Goal: Information Seeking & Learning: Learn about a topic

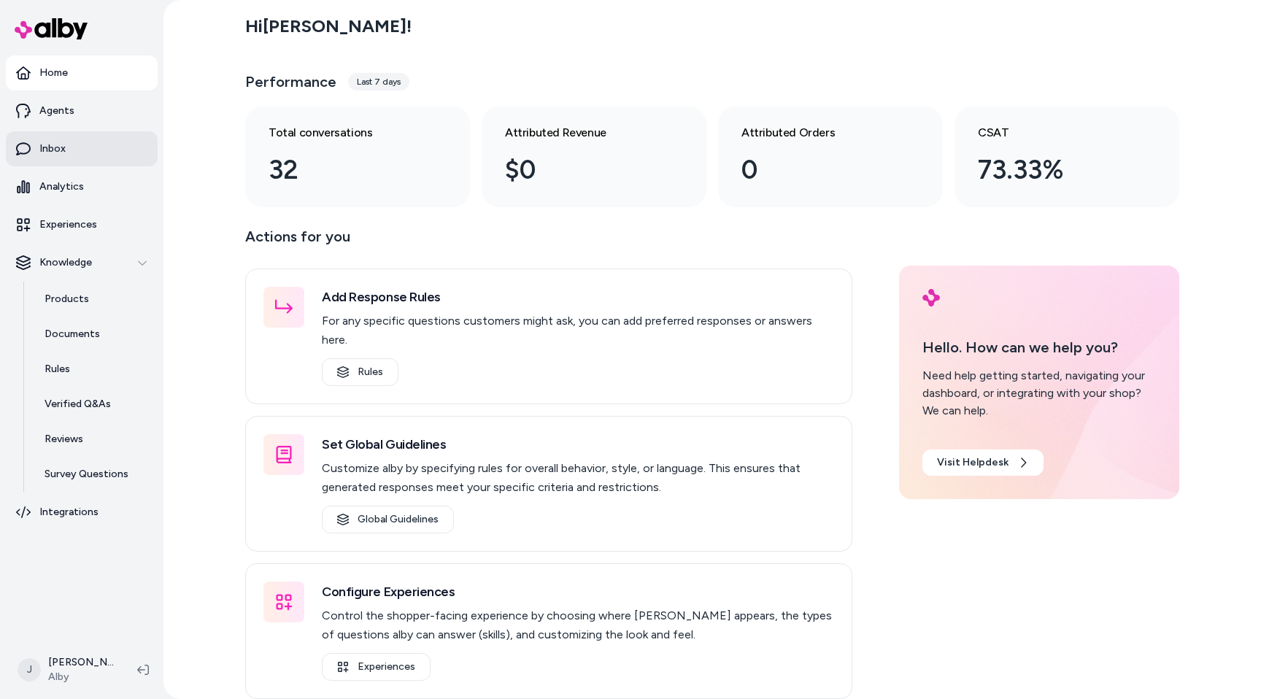
click at [142, 156] on link "Inbox" at bounding box center [82, 148] width 152 height 35
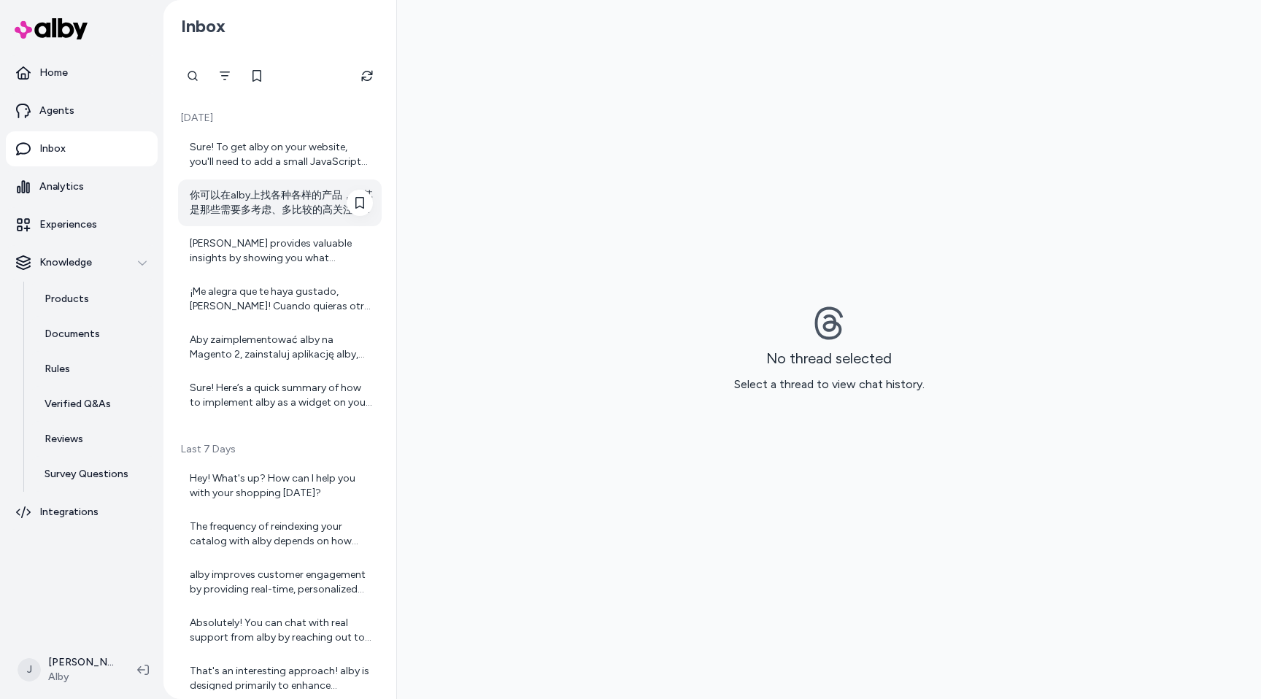
click at [274, 191] on div "你可以在alby上找各种各样的产品，尤其是那些需要多考虑、多比较的高关注度产品。比如： - 电子产品：手机、电脑、家电等 - 运动户外装备：自行车、露营装备等…" at bounding box center [281, 202] width 183 height 29
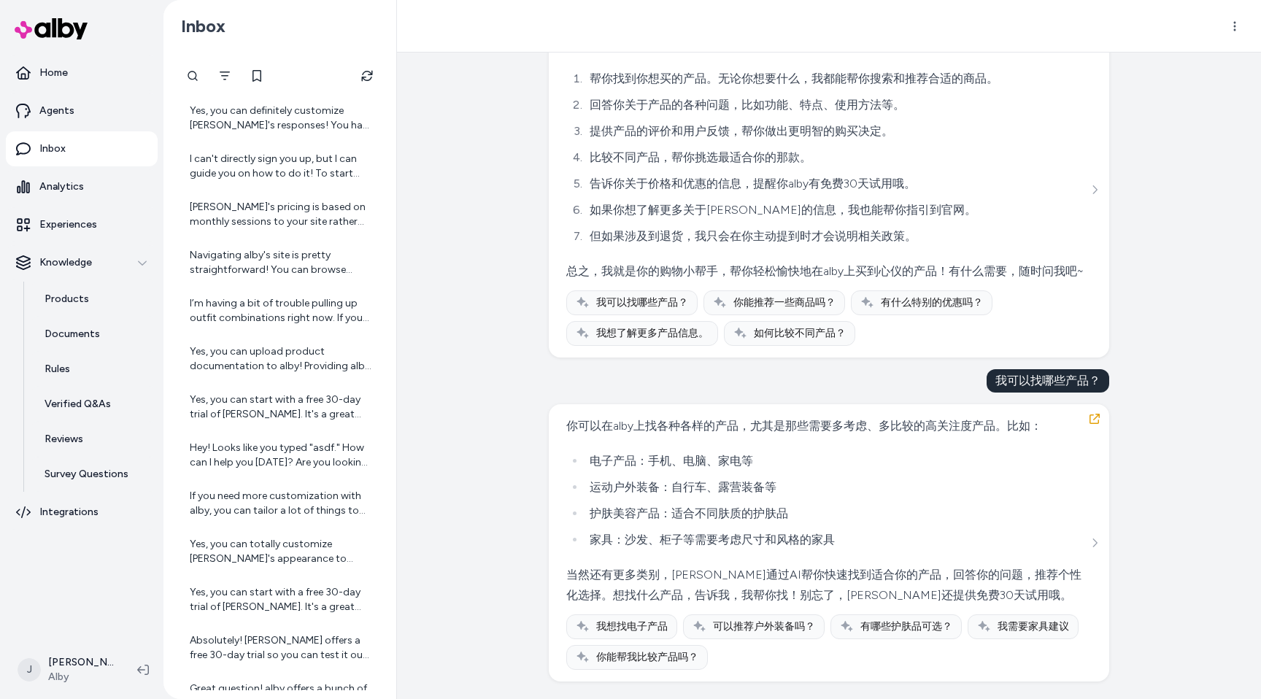
scroll to position [4392, 0]
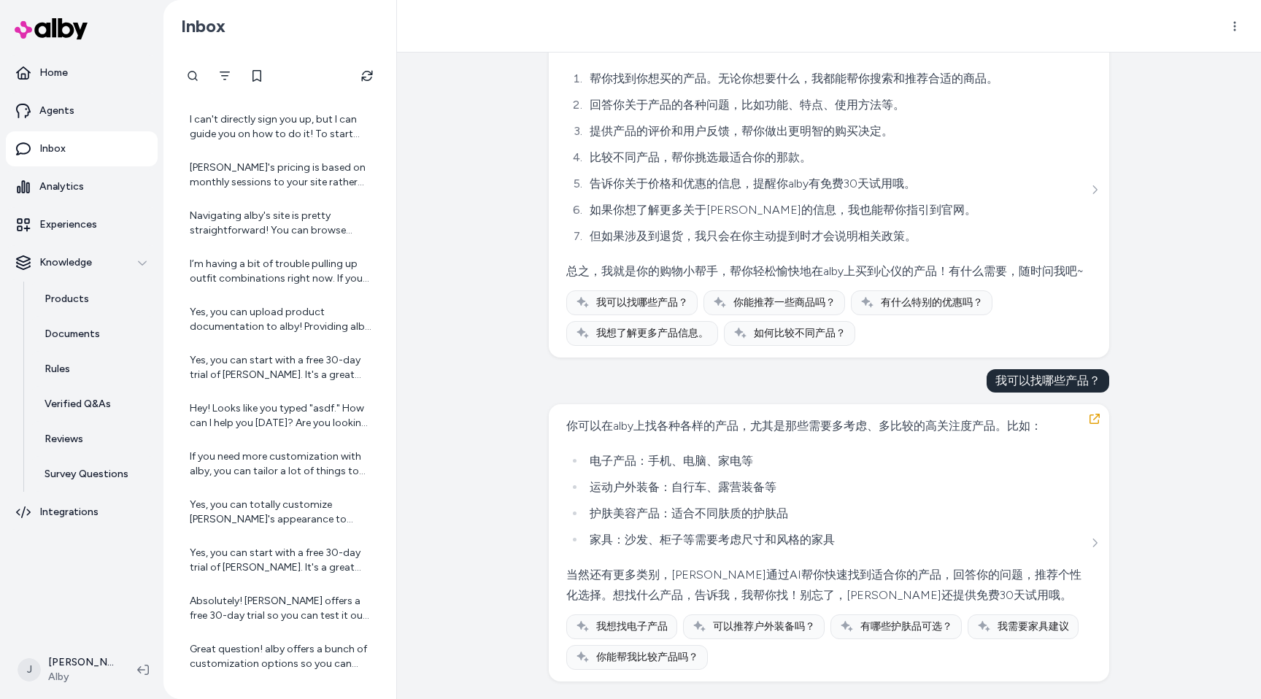
click at [507, 296] on div "Created from Chat at [DATE] · 11:12 AM 阐述一下你自己的功能，要求全面清晰 嘿！我是[PERSON_NAME]，一个专门…" at bounding box center [829, 376] width 864 height 647
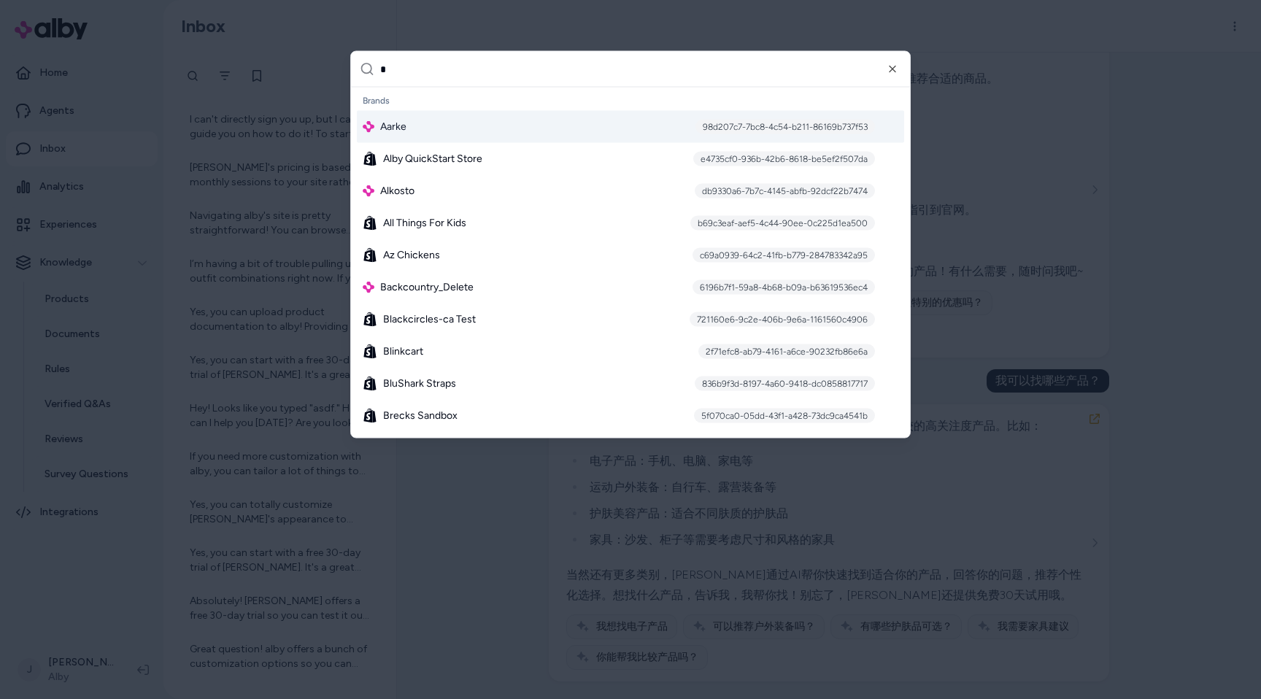
type input "**"
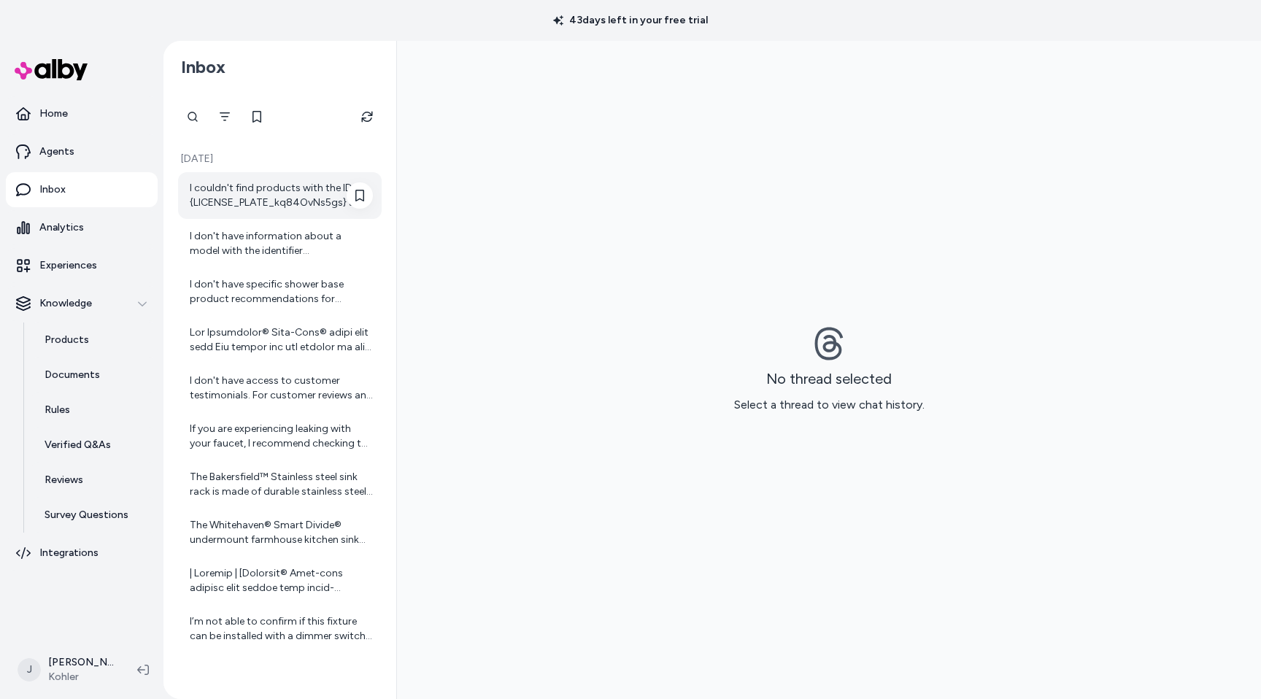
click at [282, 208] on div "I couldn't find products with the IDs {LICENSE_PLATE_kq84OvNs5gs} and {LICENSE_…" at bounding box center [281, 195] width 183 height 29
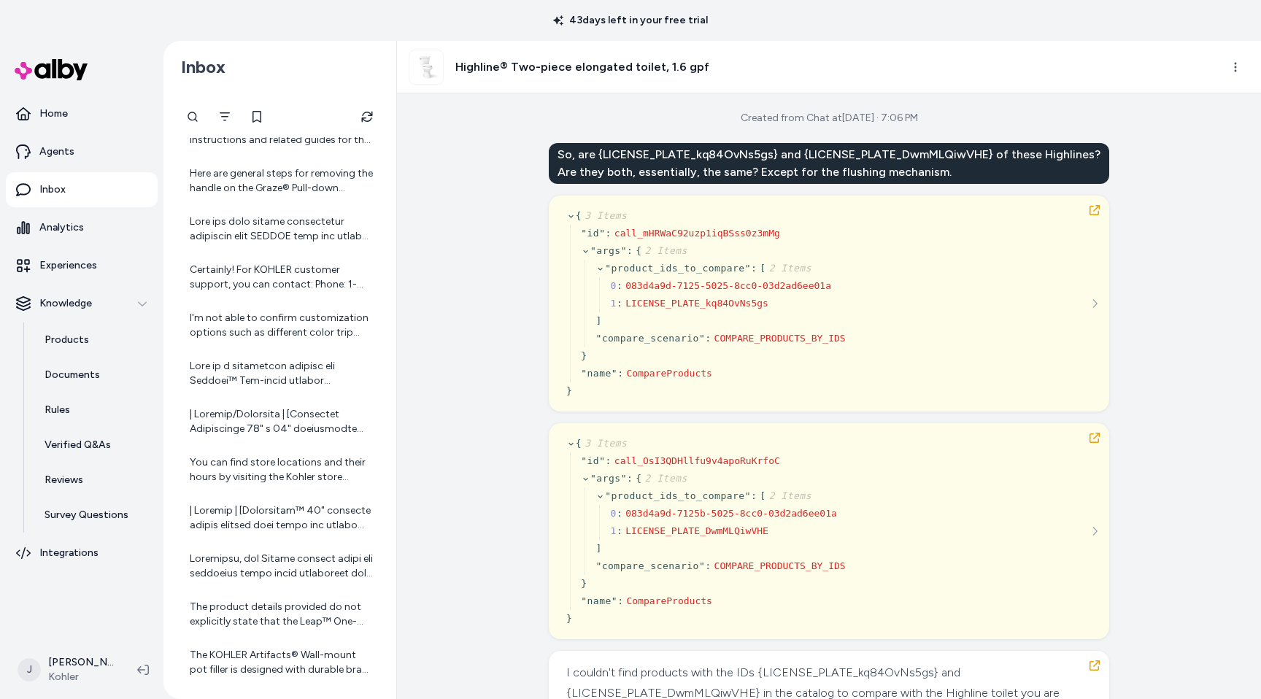
scroll to position [1789, 0]
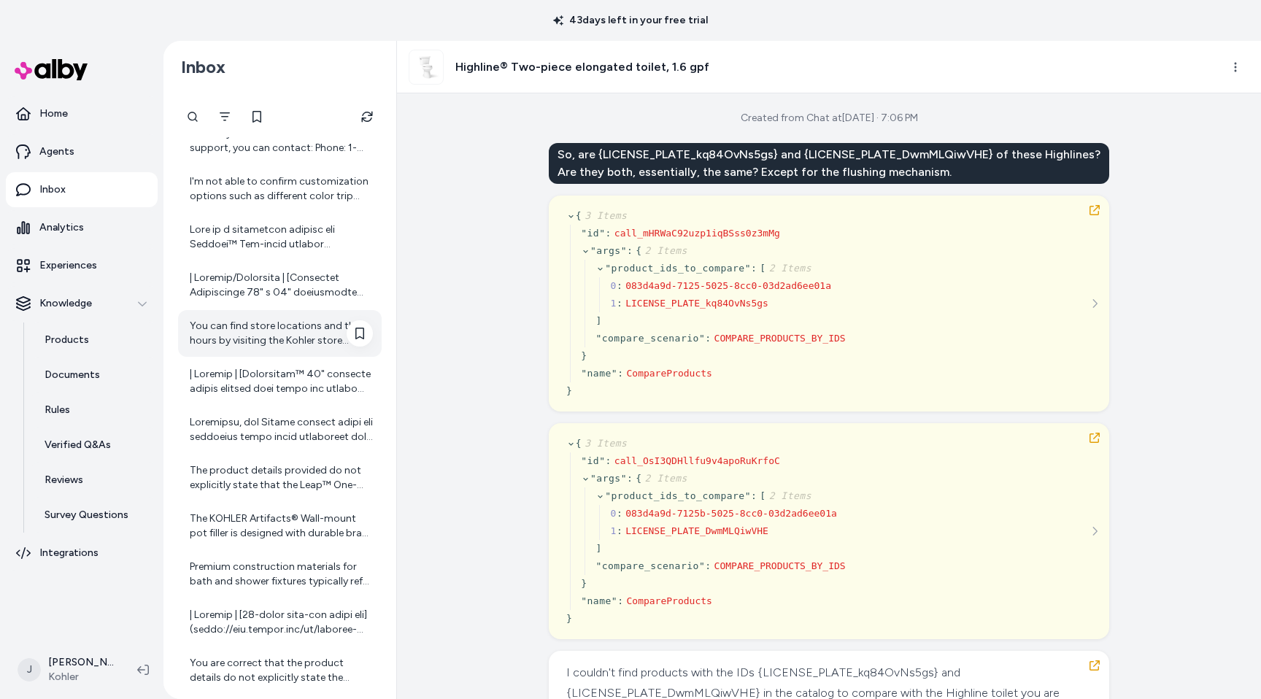
click at [271, 355] on div "You can find store locations and their hours by visiting the Kohler store locat…" at bounding box center [280, 333] width 204 height 47
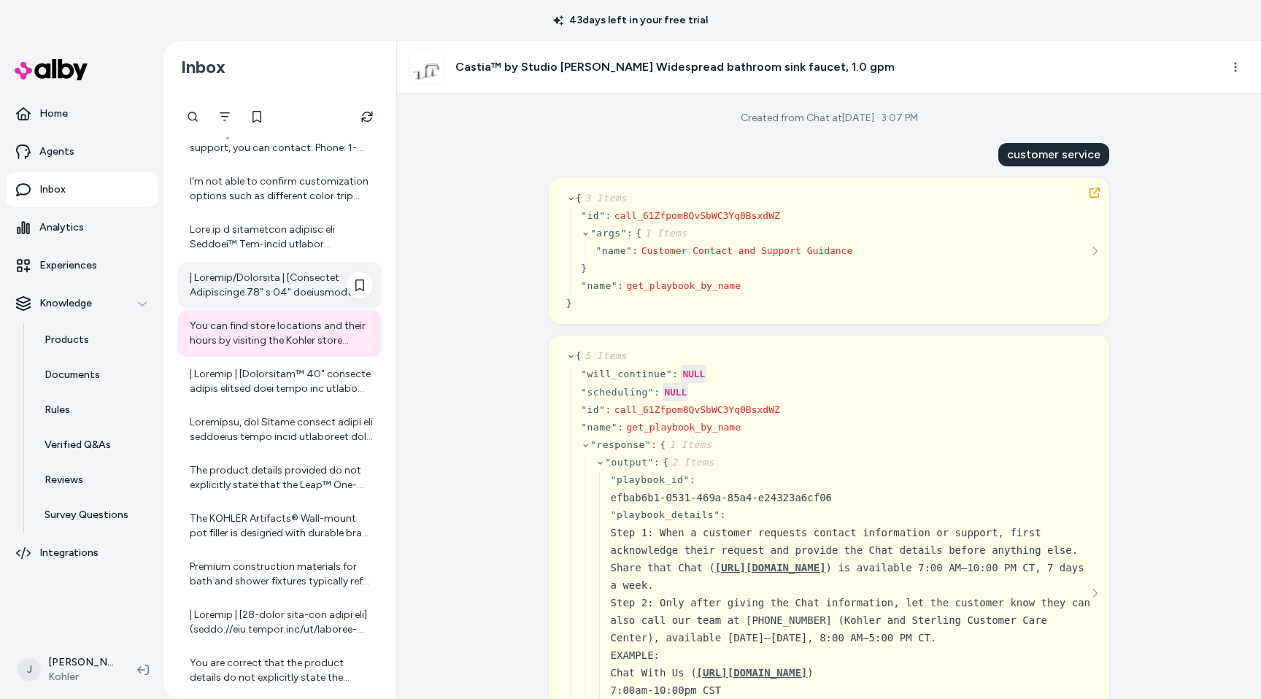
click at [278, 269] on div at bounding box center [280, 285] width 204 height 47
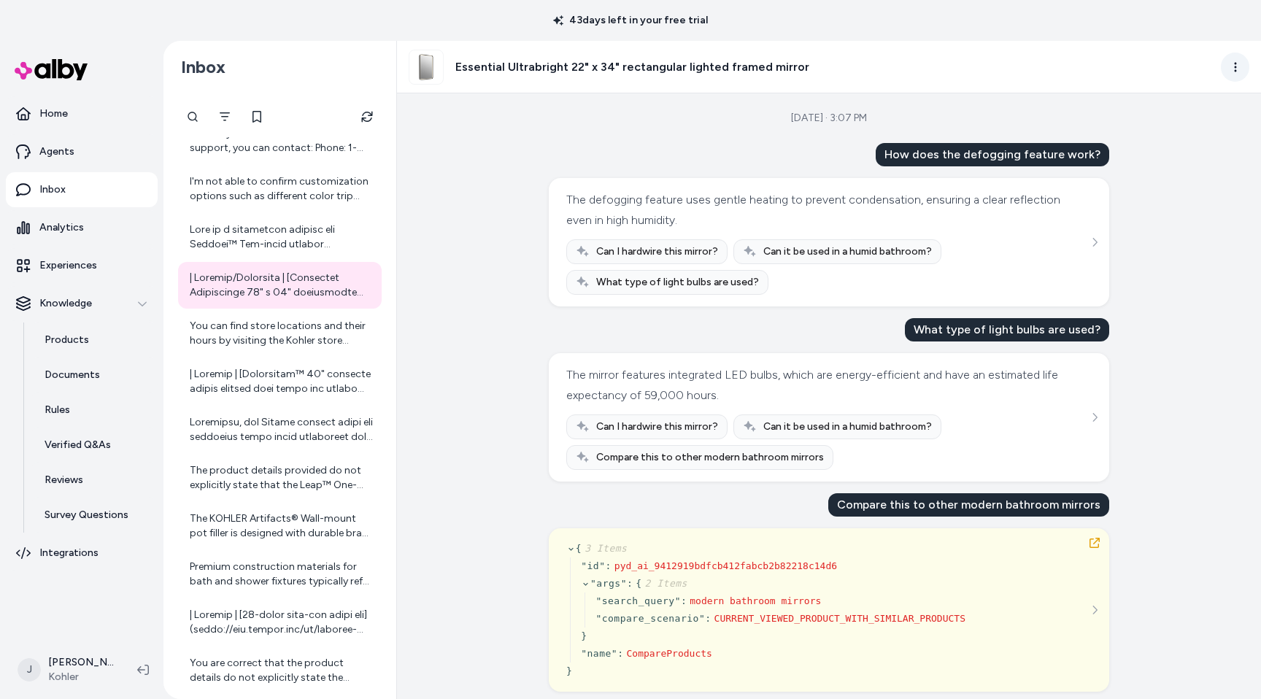
click at [1239, 65] on html "43 days left in your free trial Home Agents Inbox Analytics Experiences Knowled…" at bounding box center [630, 349] width 1261 height 699
click at [1158, 196] on div "Show advanced steps" at bounding box center [1170, 193] width 155 height 23
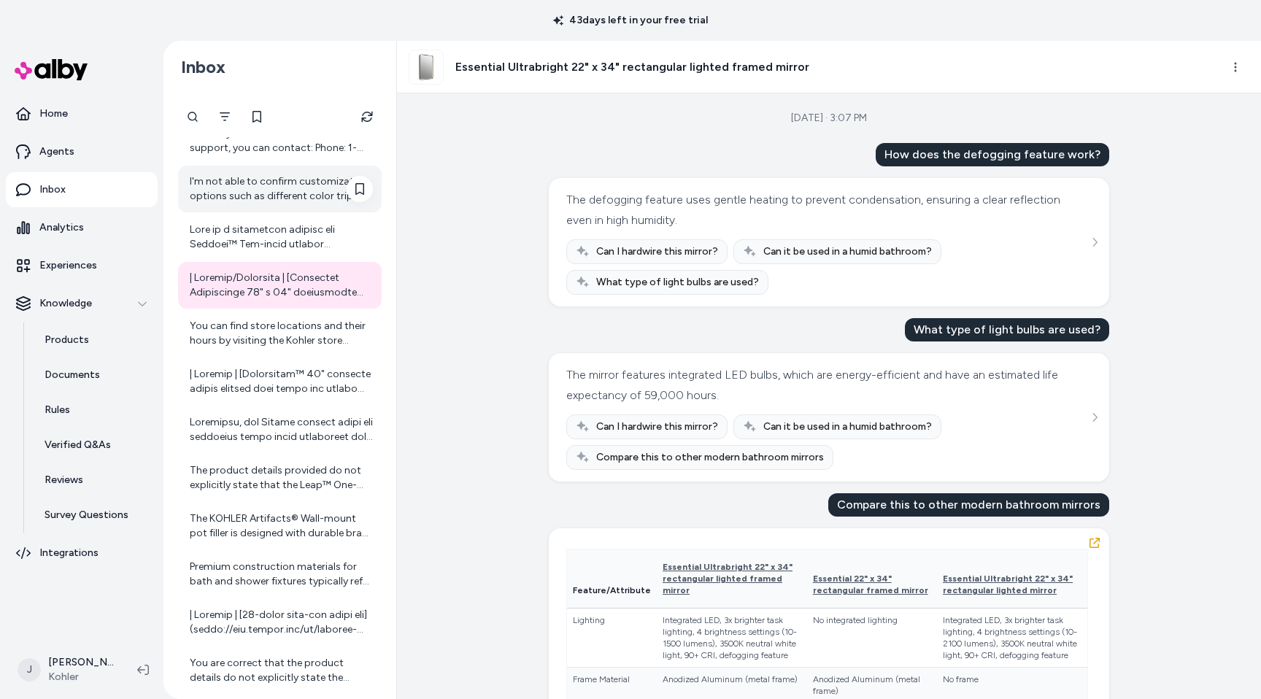
click at [245, 203] on div "I'm not able to confirm customization options such as different color trip leve…" at bounding box center [281, 188] width 183 height 29
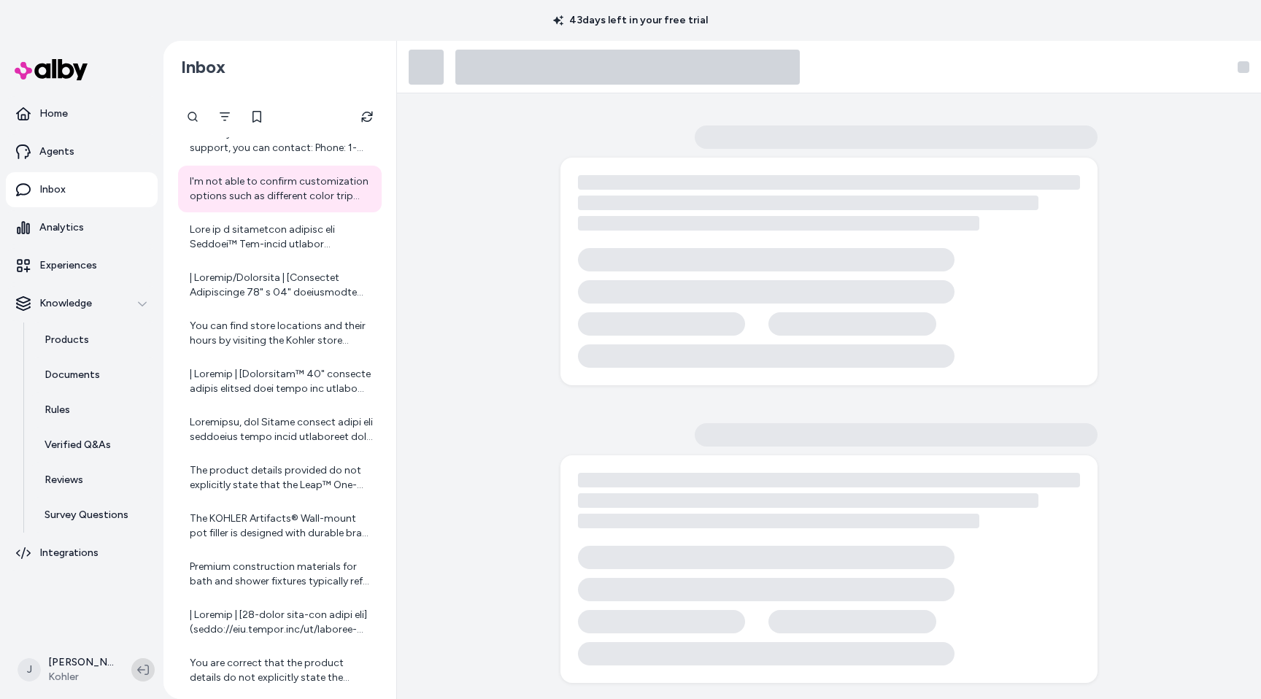
click at [142, 674] on icon at bounding box center [143, 670] width 12 height 12
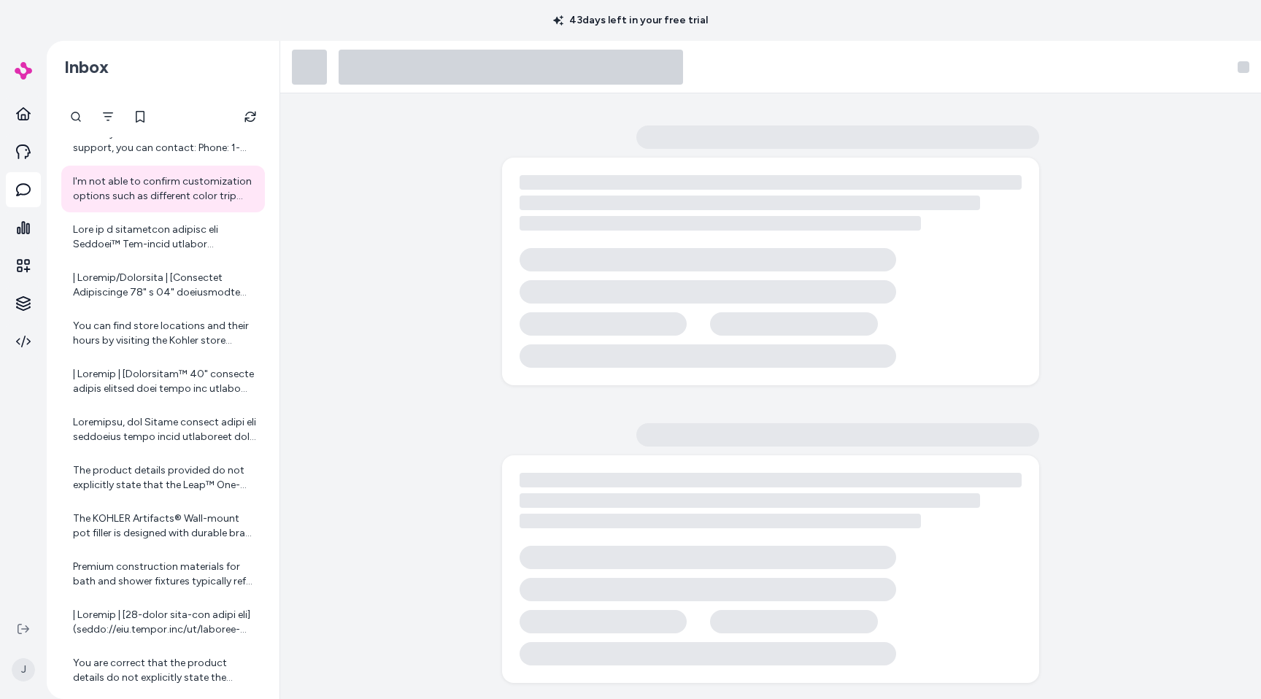
click at [1139, 109] on div at bounding box center [770, 396] width 981 height 606
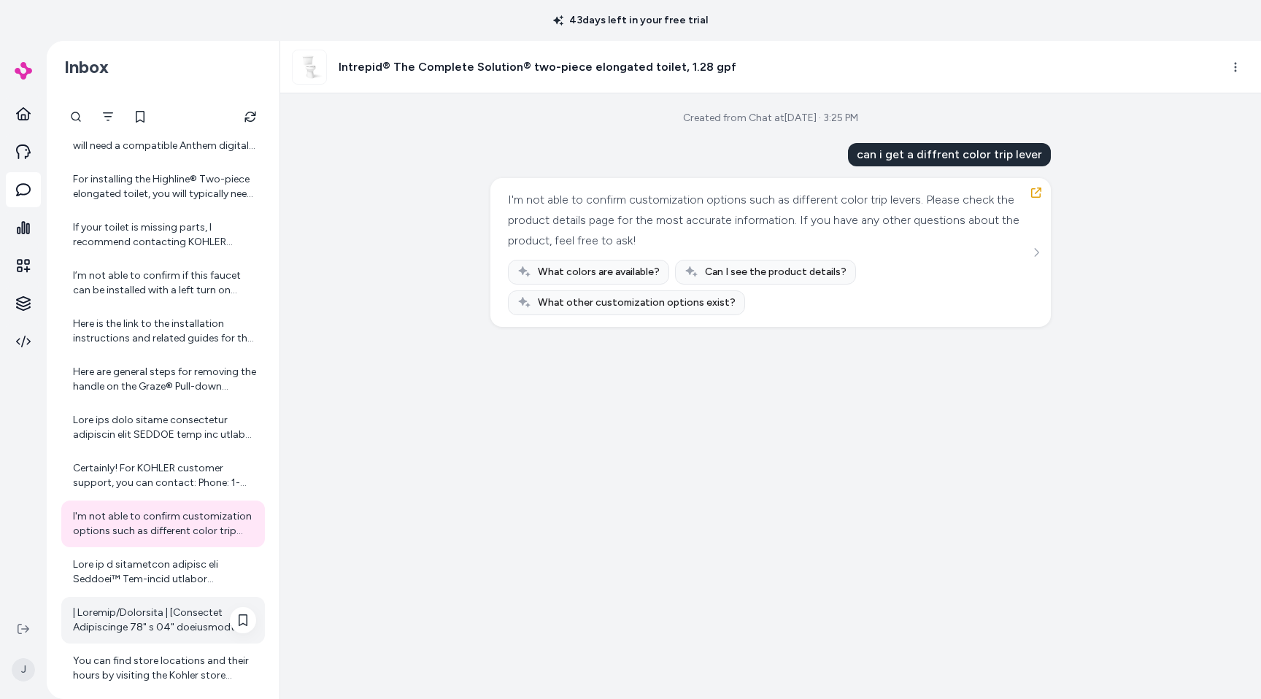
scroll to position [1251, 0]
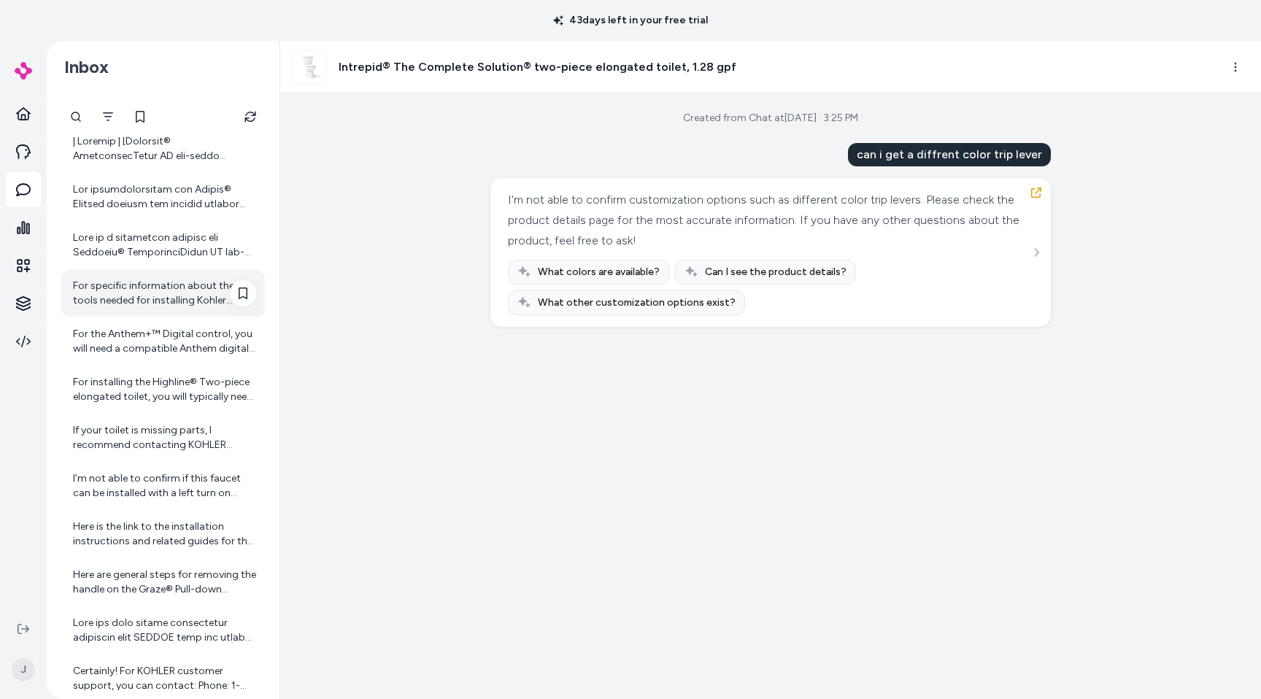
click at [149, 280] on div "For specific information about the tools needed for installing Kohler valves, I…" at bounding box center [164, 293] width 183 height 29
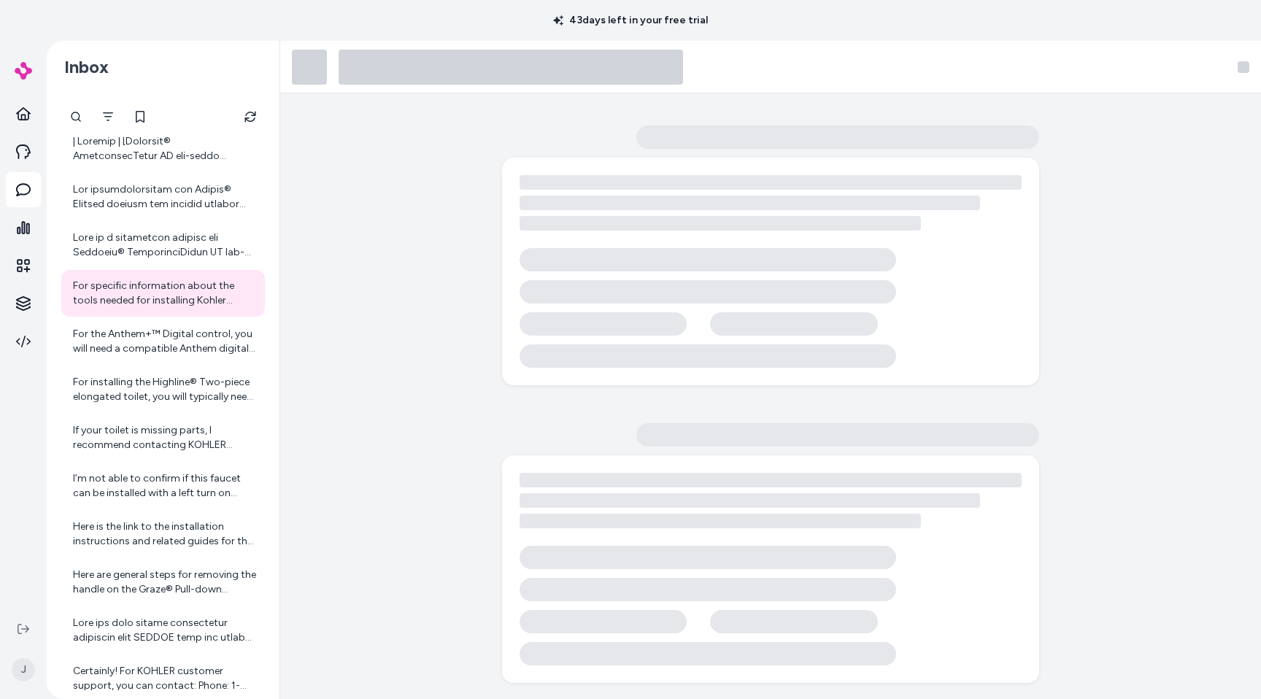
click at [346, 297] on div at bounding box center [770, 396] width 981 height 606
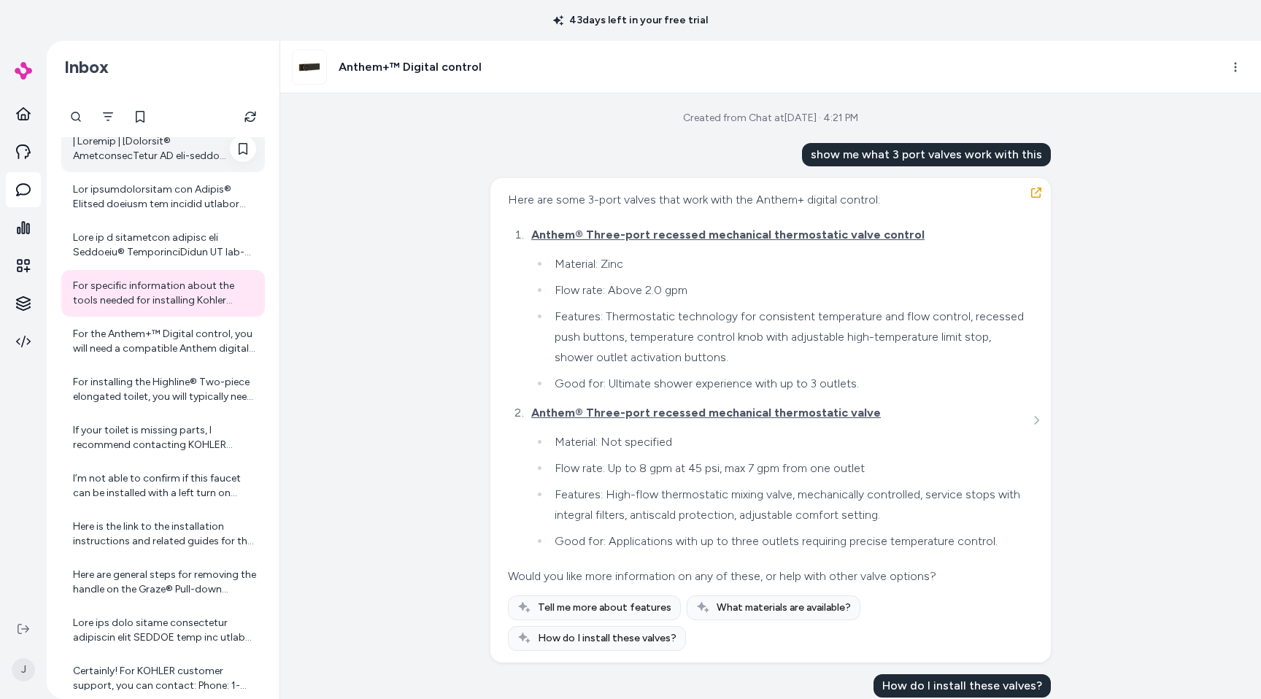
click at [184, 147] on div at bounding box center [164, 148] width 183 height 29
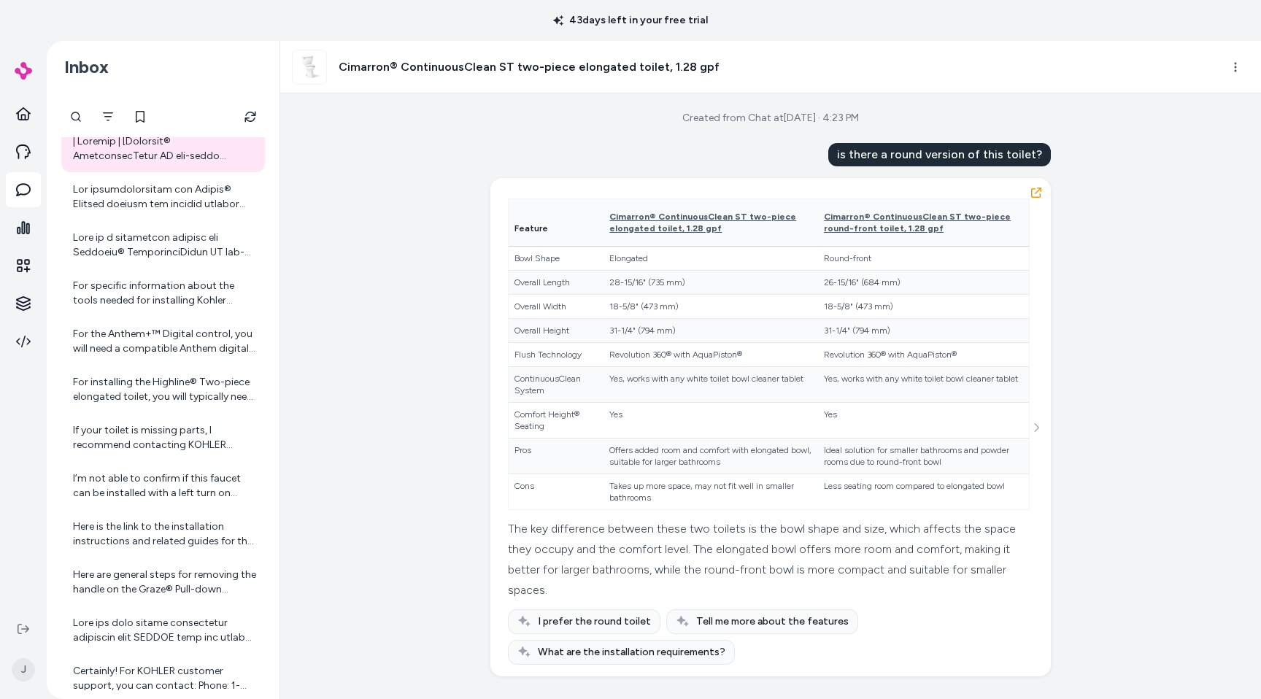
click at [1169, 331] on div "Created from Chat at Aug 12, 2025 · 4:23 PM is there a round version of this to…" at bounding box center [770, 396] width 981 height 606
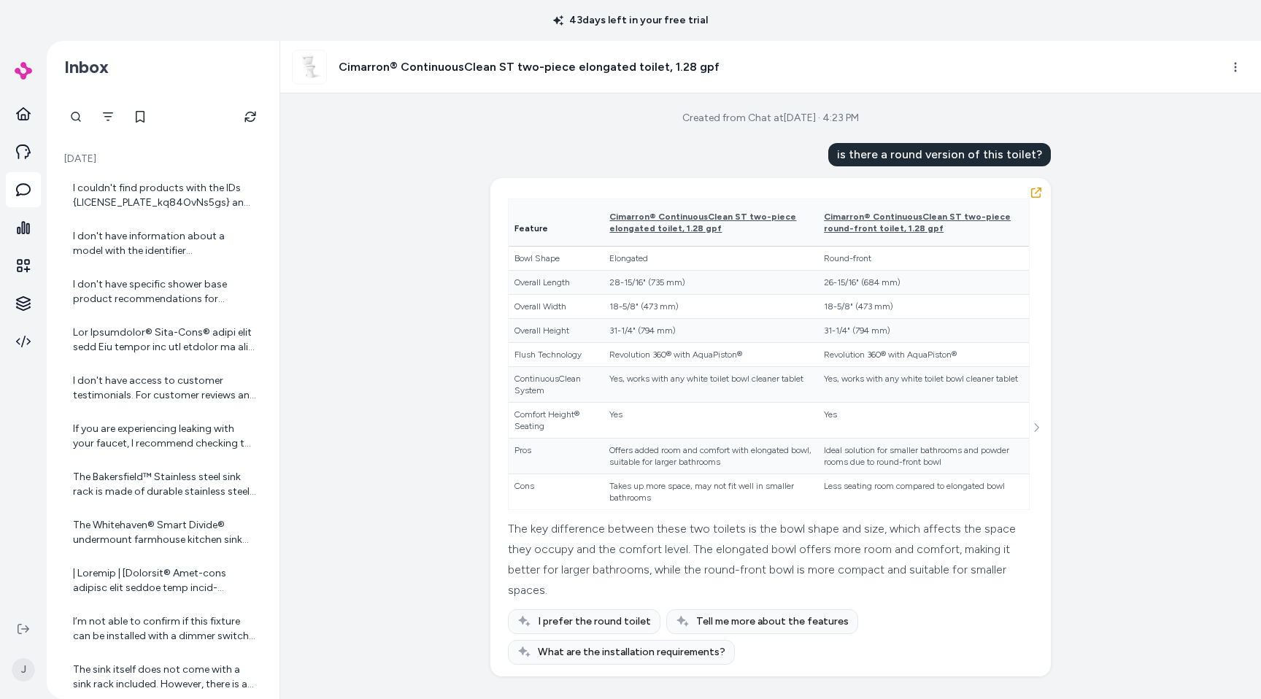
click at [388, 258] on div "Created from Chat at Aug 12, 2025 · 4:23 PM is there a round version of this to…" at bounding box center [770, 396] width 981 height 606
